Goal: Use online tool/utility

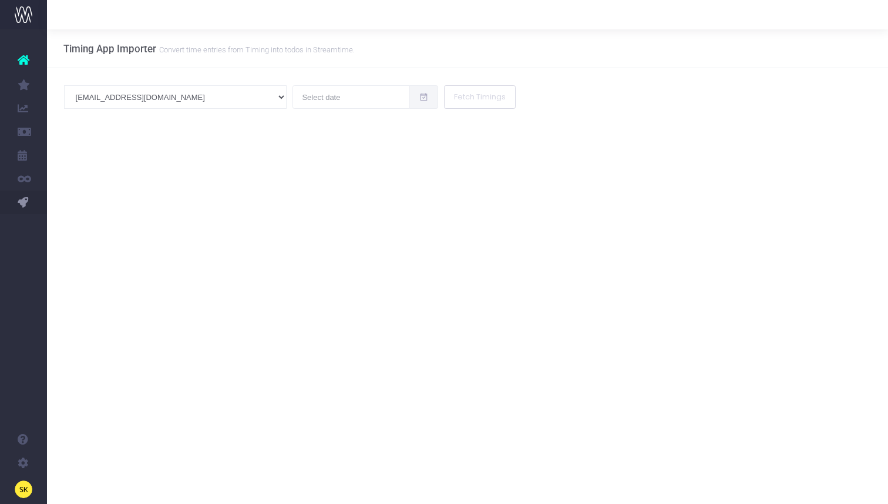
click at [410, 204] on div "Timing App Importer Convert time entries from Timing into todos in Streamtime. …" at bounding box center [467, 266] width 841 height 474
click at [293, 108] on input "text" at bounding box center [352, 97] width 118 height 24
click at [90, 214] on div "Timing App Importer Convert time entries from Timing into todos in Streamtime. …" at bounding box center [467, 266] width 841 height 474
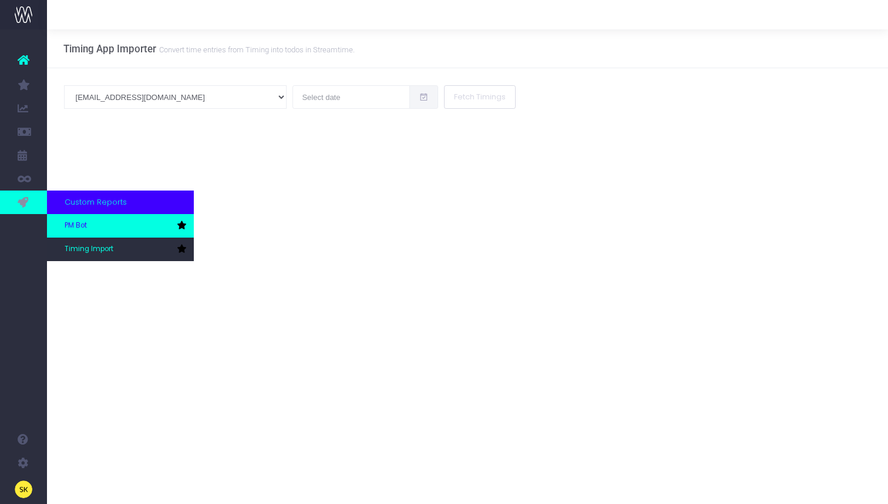
click at [86, 230] on span "PM Bot" at bounding box center [76, 225] width 22 height 11
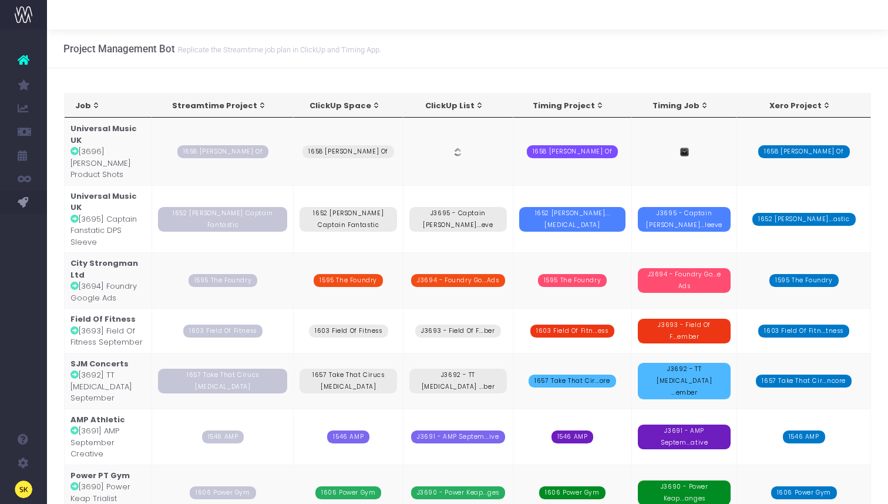
click at [112, 145] on td "Universal Music UK [3696] [PERSON_NAME] Product Shots" at bounding box center [109, 152] width 88 height 68
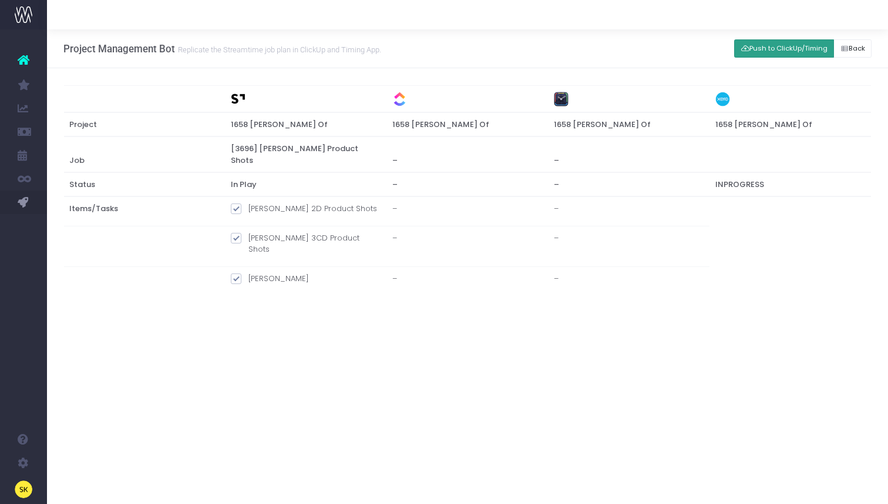
click at [776, 48] on button "Push to ClickUp/Timing" at bounding box center [784, 48] width 100 height 18
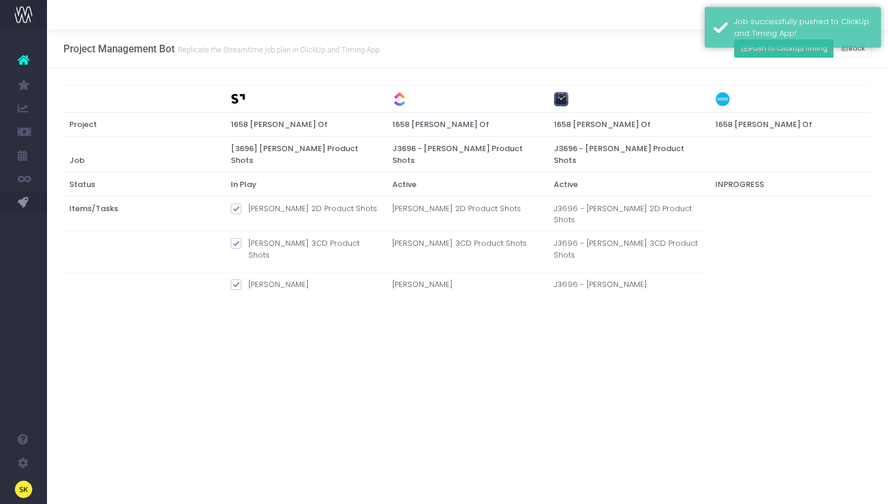
click at [564, 197] on td "J3696 - [PERSON_NAME] 2D Product Shots" at bounding box center [629, 213] width 162 height 35
copy td "J3696"
